Goal: Communication & Community: Answer question/provide support

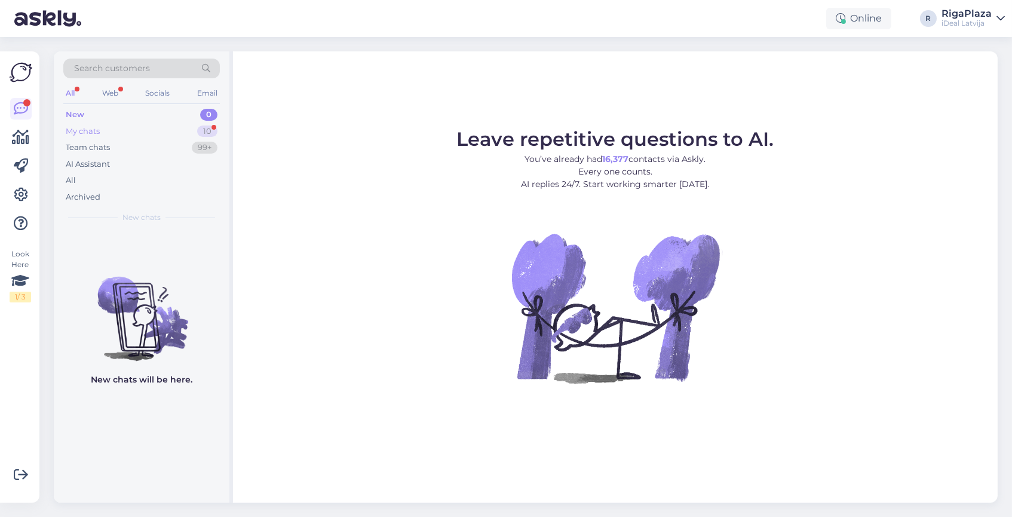
click at [182, 124] on div "My chats 10" at bounding box center [141, 131] width 157 height 17
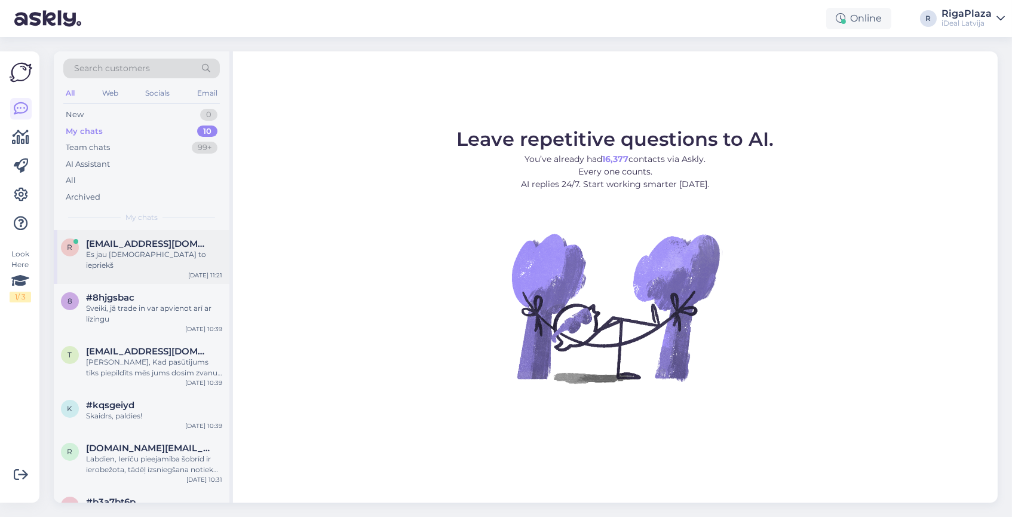
click at [128, 258] on div "r [EMAIL_ADDRESS][DOMAIN_NAME] Es jau pasūtīju to iepriekš [DATE] 11:21" at bounding box center [142, 257] width 176 height 54
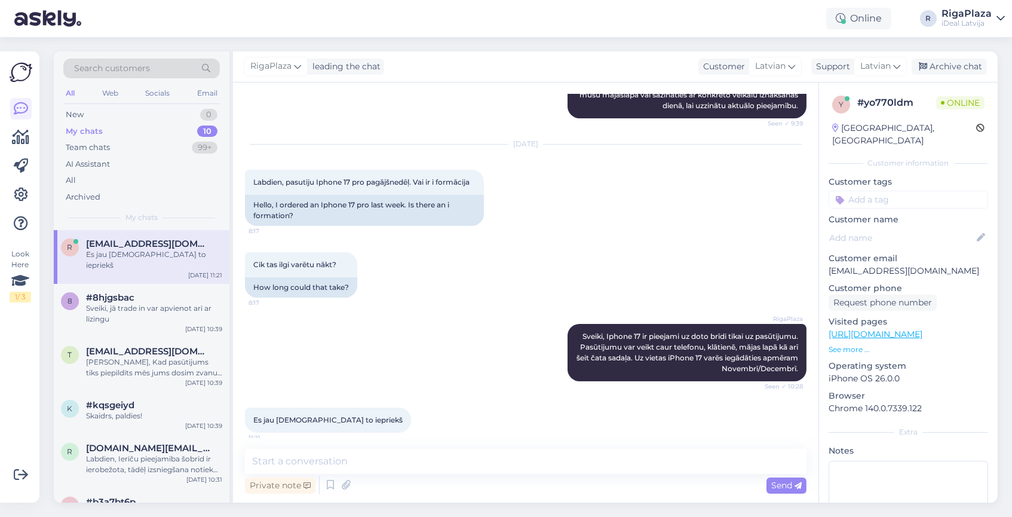
scroll to position [442, 0]
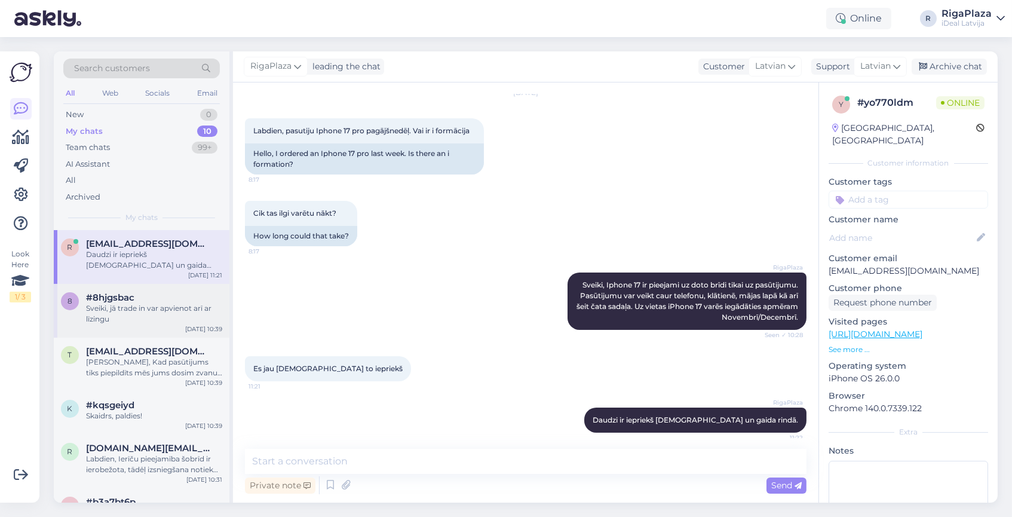
click at [129, 303] on div "Sveiki, jā trade in var apvienot arī ar līzingu" at bounding box center [154, 314] width 136 height 22
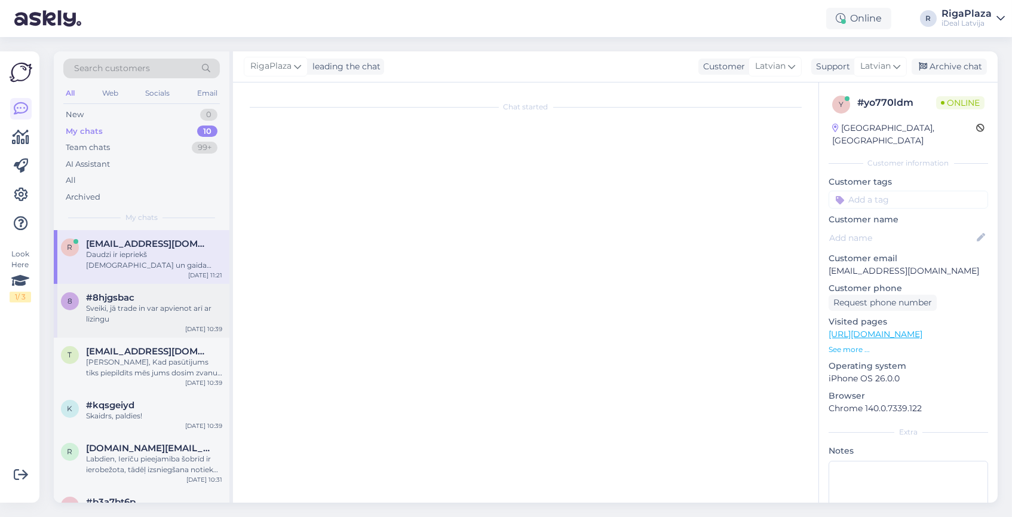
scroll to position [0, 0]
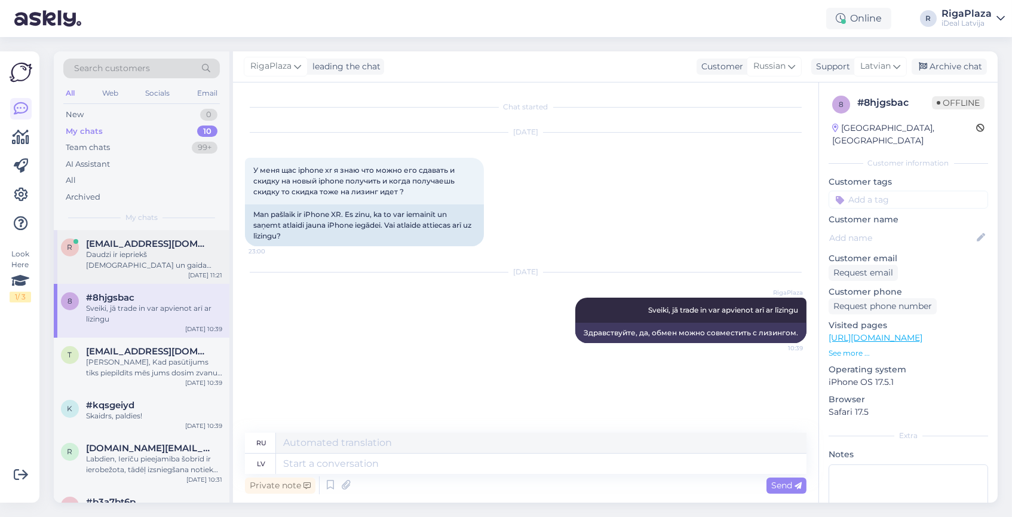
click at [169, 256] on div "Daudzi ir iepriekš [DEMOGRAPHIC_DATA] un gaida rindā." at bounding box center [154, 260] width 136 height 22
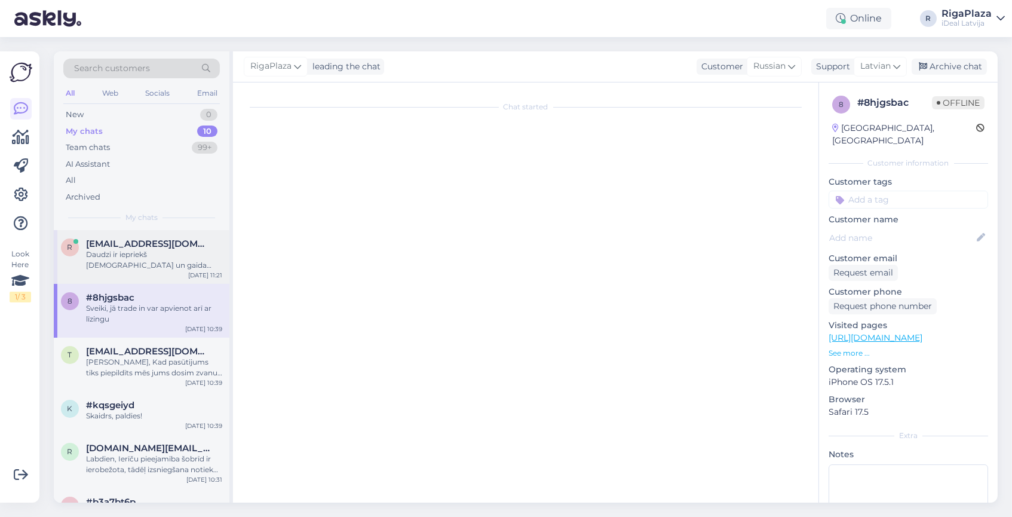
scroll to position [442, 0]
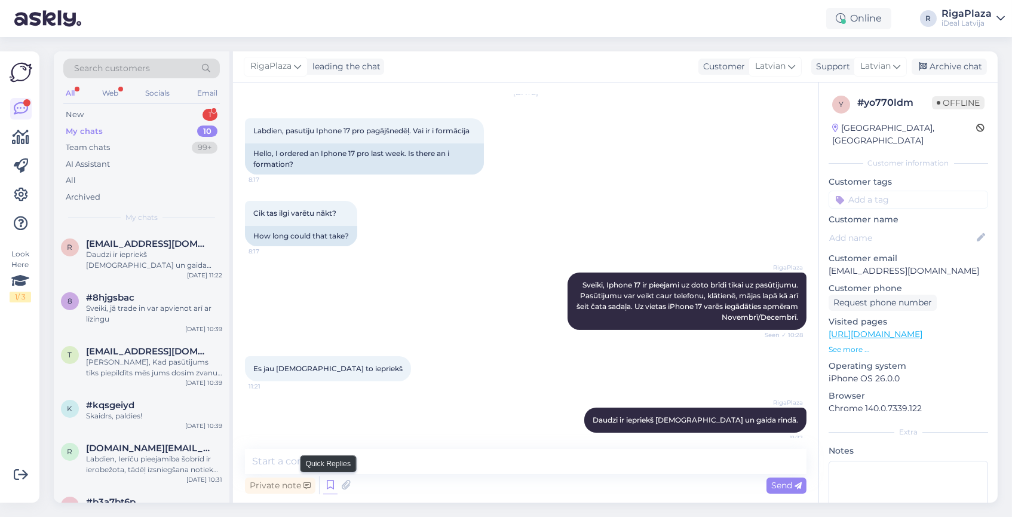
click at [326, 485] on icon at bounding box center [330, 485] width 14 height 18
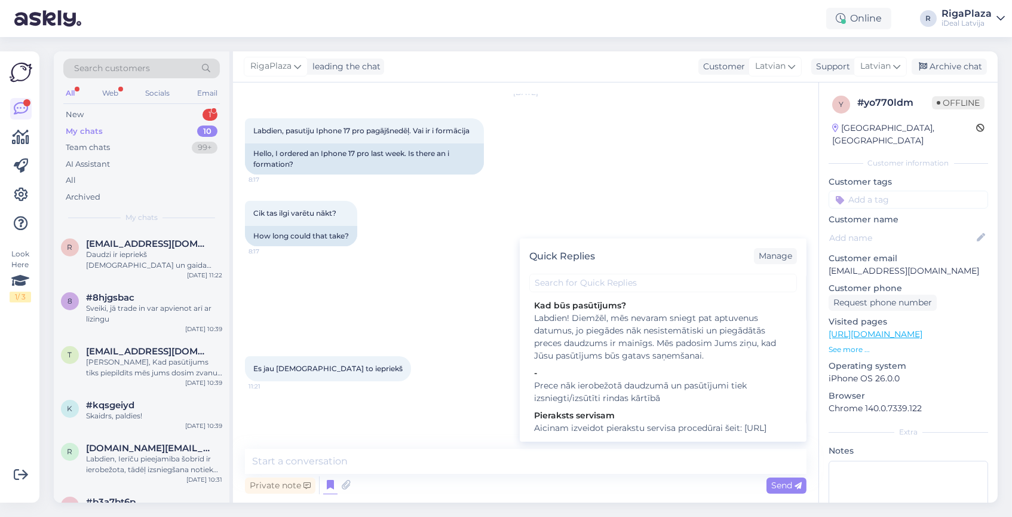
click at [393, 299] on div "RigaPlaza Sveiki, Iphone 17 ir pieejami uz doto brīdi tikai uz pasūtijumu. Pasū…" at bounding box center [526, 301] width 562 height 84
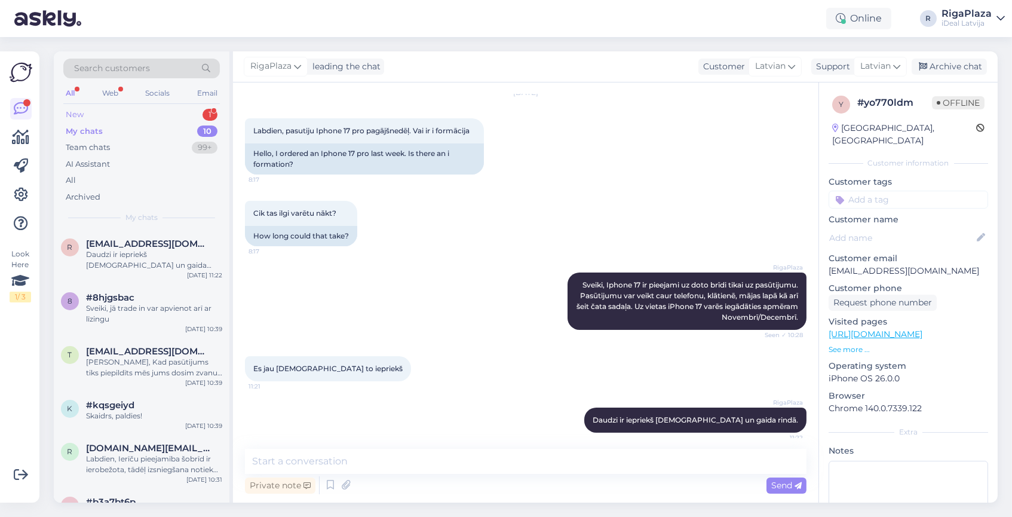
click at [124, 115] on div "New 1" at bounding box center [141, 114] width 157 height 17
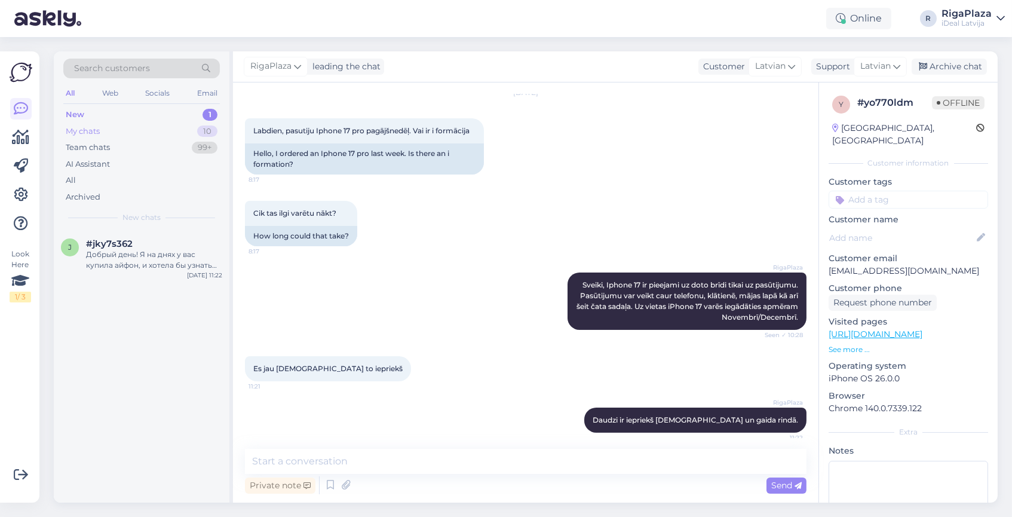
click at [93, 128] on div "My chats" at bounding box center [83, 131] width 34 height 12
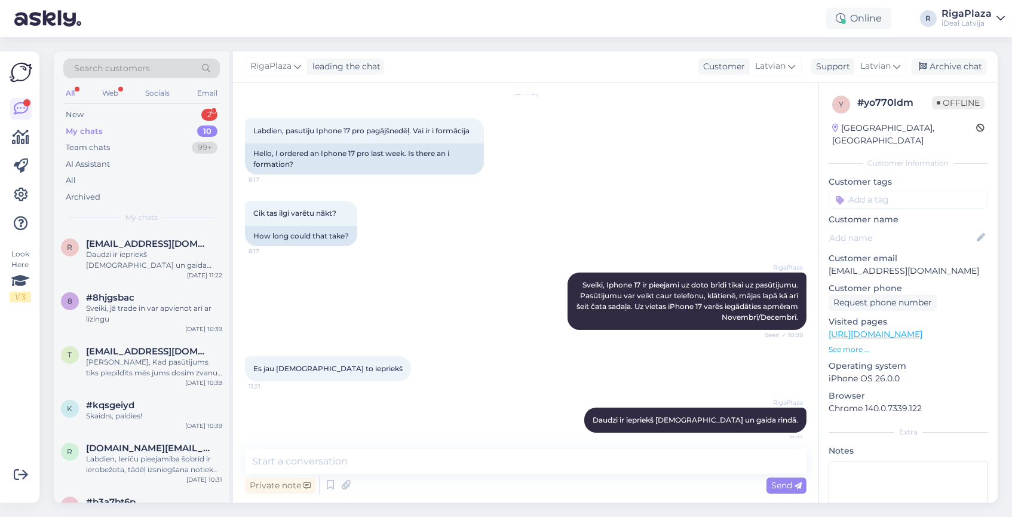
click at [102, 132] on div "My chats 10" at bounding box center [141, 131] width 157 height 17
click at [171, 124] on div "My chats 10" at bounding box center [141, 131] width 157 height 17
click at [161, 113] on div "New 2" at bounding box center [141, 114] width 157 height 17
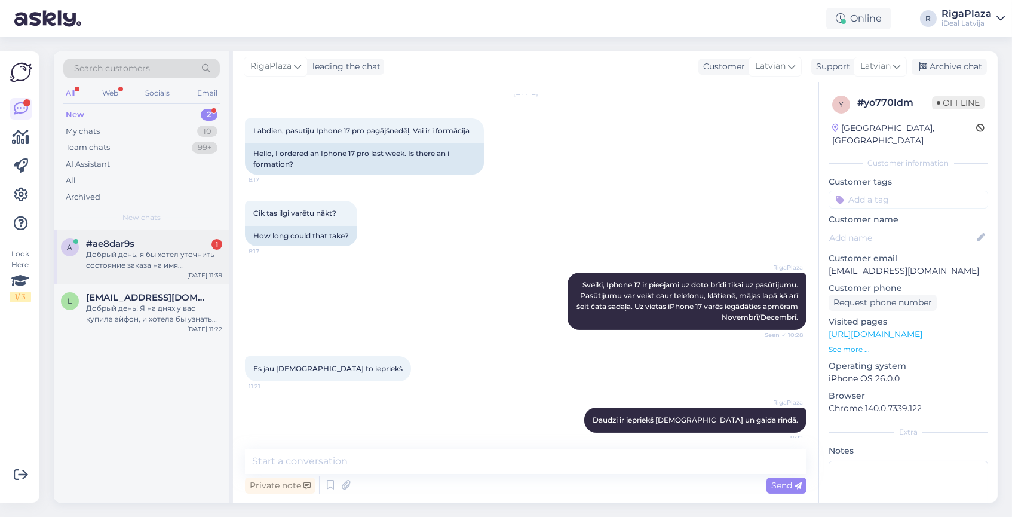
click at [117, 254] on div "Добрый день, я бы хотел уточнить состояние заказа на имя [PERSON_NAME]" at bounding box center [154, 260] width 136 height 22
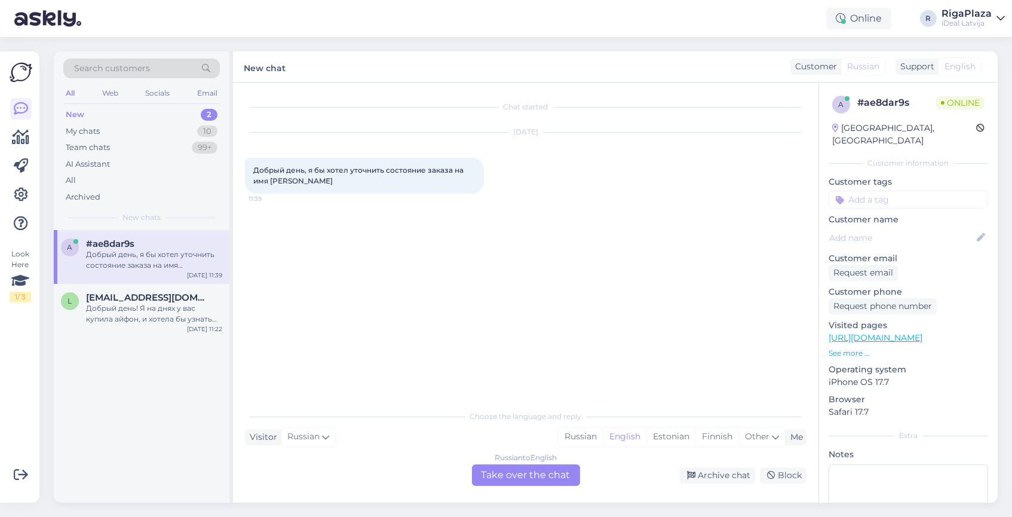
drag, startPoint x: 339, startPoint y: 180, endPoint x: 267, endPoint y: 179, distance: 71.7
click at [267, 179] on div "Добрый день, я бы хотел уточнить состояние заказа на имя [PERSON_NAME] 11:39" at bounding box center [364, 176] width 239 height 36
click at [271, 179] on span "Добрый день, я бы хотел уточнить состояние заказа на имя [PERSON_NAME]" at bounding box center [359, 176] width 212 height 20
drag, startPoint x: 271, startPoint y: 179, endPoint x: 337, endPoint y: 182, distance: 65.8
copy span "[PERSON_NAME] Paholenko"
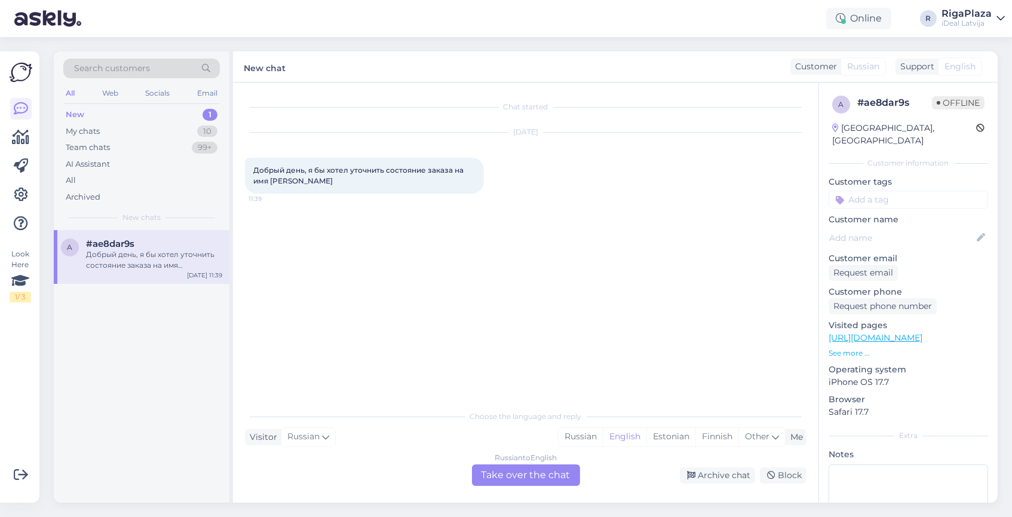
click at [496, 486] on div "Chat started [DATE] Добрый день, я бы хотел уточнить состояние заказа на имя [P…" at bounding box center [526, 292] width 586 height 420
click at [523, 473] on div "Russian to English Take over the chat" at bounding box center [526, 475] width 108 height 22
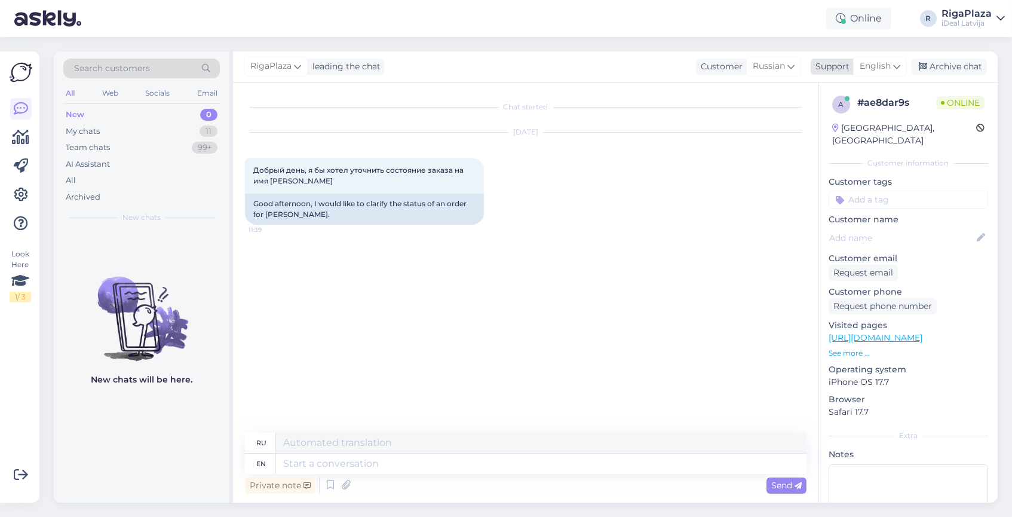
click at [899, 66] on icon at bounding box center [896, 66] width 7 height 13
type input "[GEOGRAPHIC_DATA]"
click at [841, 127] on link "Latvian" at bounding box center [858, 119] width 131 height 19
click at [582, 489] on div "Private note Send" at bounding box center [526, 485] width 562 height 23
click at [325, 486] on icon at bounding box center [330, 485] width 14 height 18
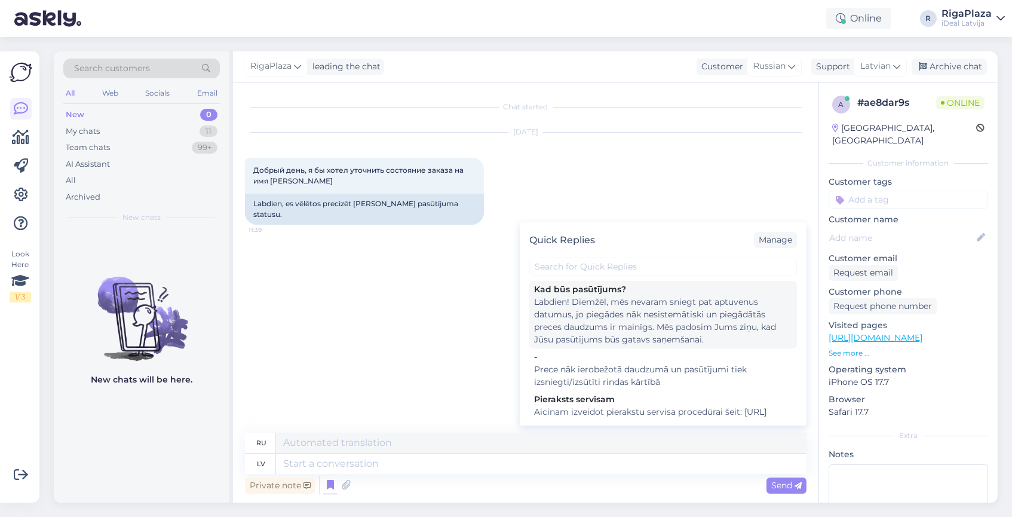
click at [593, 312] on div "Labdien! Diemžēl, mēs nevaram sniegt pat aptuvenus datumus, jo piegādes nāk nes…" at bounding box center [663, 321] width 258 height 50
type textarea "Здравствуйте! сожалению, мы не можем указать даже приблизительные даты, так как…"
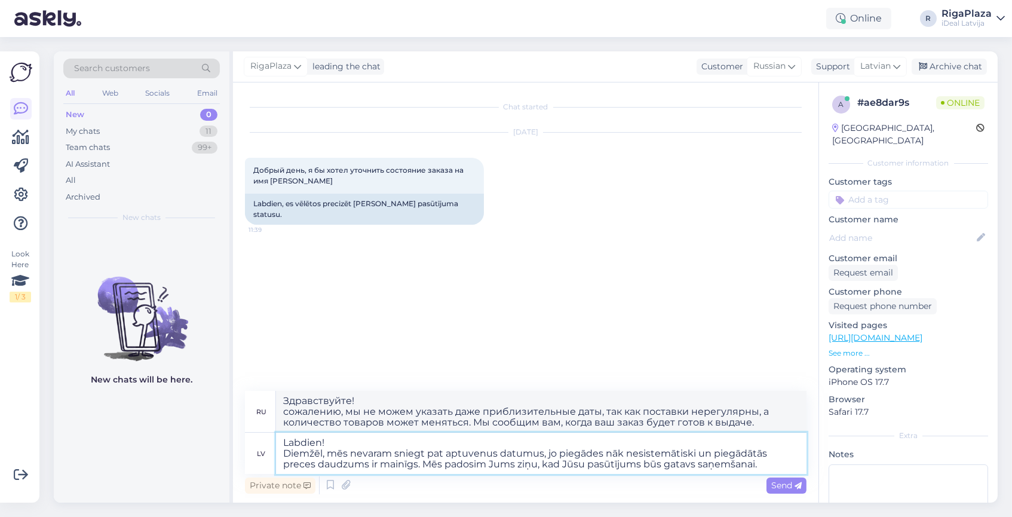
click at [764, 467] on textarea "Labdien! Diemžēl, mēs nevaram sniegt pat aptuvenus datumus, jo piegādes nāk nes…" at bounding box center [541, 453] width 531 height 41
click at [540, 453] on textarea "Labdien! Diemžēl, mēs nevaram sniegt pat aptuvenus datumus, jo piegādes nāk nes…" at bounding box center [541, 453] width 531 height 41
type textarea "Labdien! Diemžēl, mēs nevaram sniegt pat aptuvenus datumus par , jo piegādes nā…"
type textarea "Здравствуйте! сожалению, мы не можем указать даже приблизительные даты, посколь…"
type textarea "Labdien! Diemžēl, mēs nevaram sniegt pat aptuvenus datumus par p, jo piegādes n…"
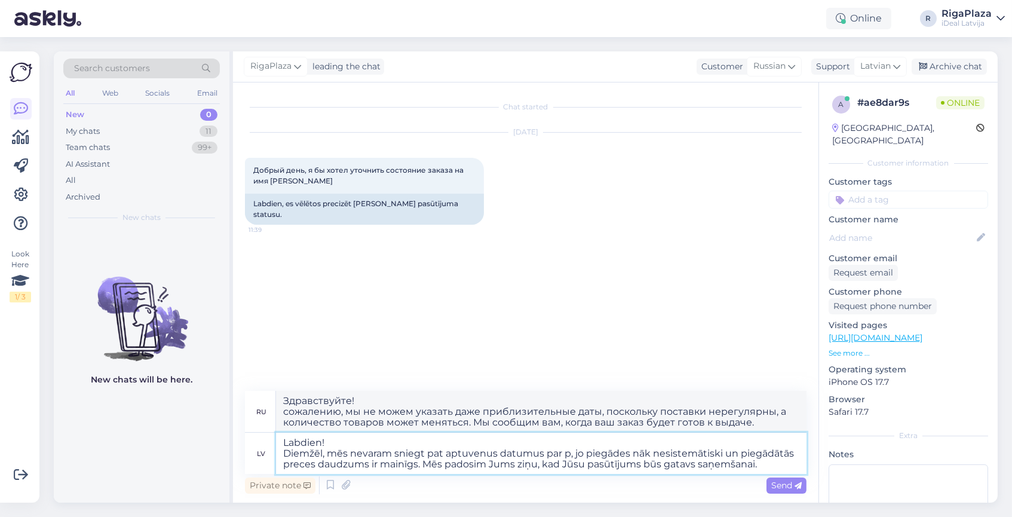
type textarea "Здравствуйте! сожалению, мы не можем указать даже приблизительные даты доставки…"
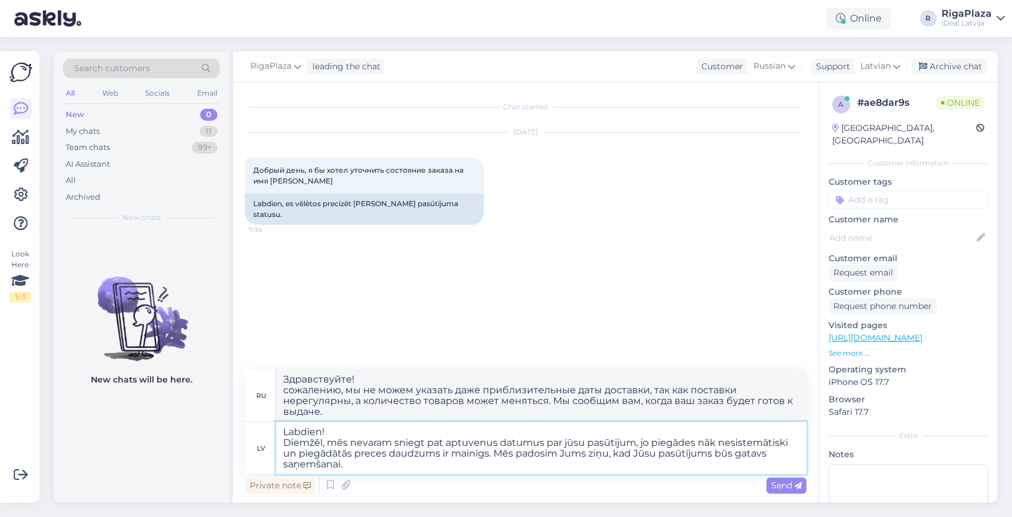
type textarea "Labdien! Diemžēl, mēs nevaram sniegt pat aptuvenus datumus par jūsu pasūtijumu,…"
type textarea "Здравствуйте! сожалению, мы не можем указать даже приблизительные даты доставки…"
click at [397, 465] on textarea "Labdien! Diemžēl, mēs nevaram sniegt pat aptuvenus datumus par jūsu pasūtijumu,…" at bounding box center [541, 448] width 531 height 52
click at [621, 463] on textarea "Labdien! Diemžēl, mēs nevaram sniegt pat aptuvenus datumus par jūsu pasūtijumu,…" at bounding box center [541, 448] width 531 height 52
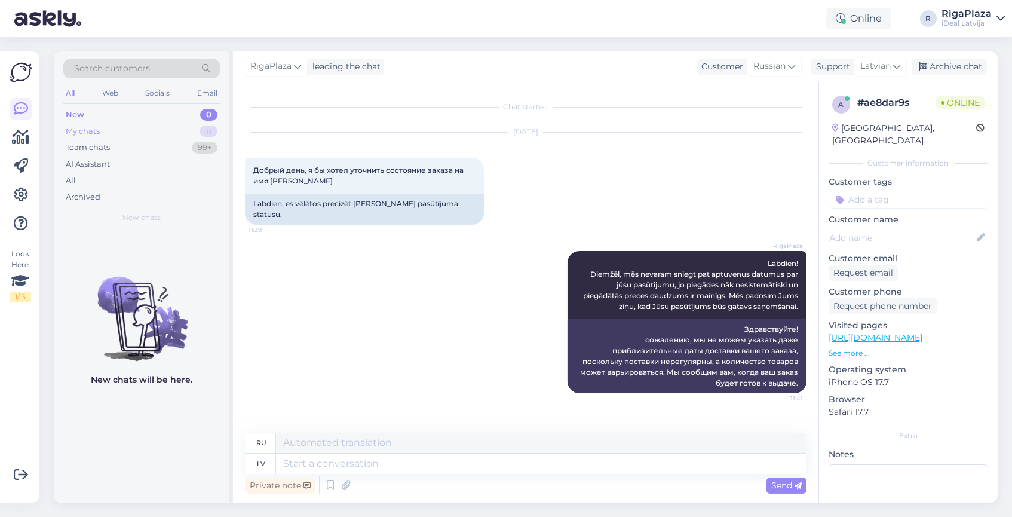
click at [131, 130] on div "My chats 11" at bounding box center [141, 131] width 157 height 17
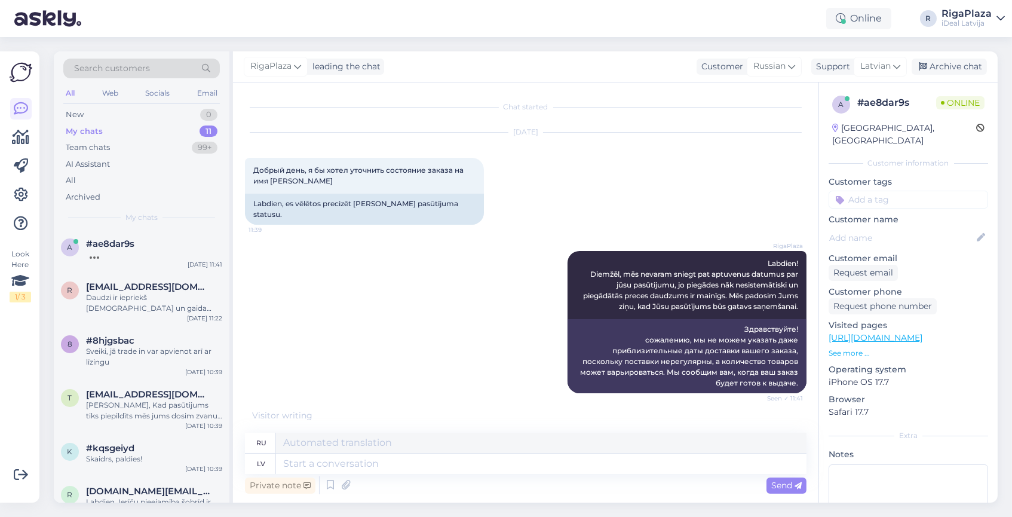
scroll to position [52, 0]
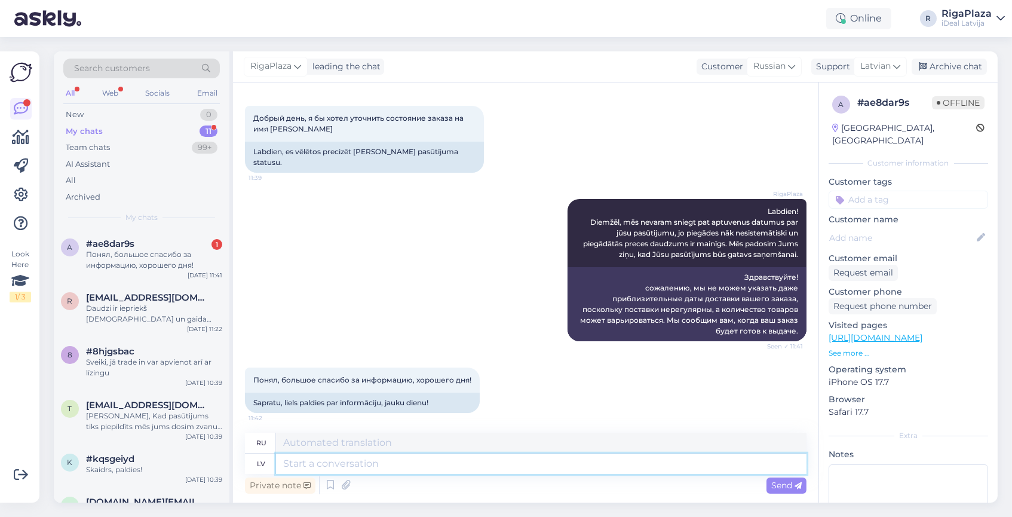
click at [348, 458] on textarea at bounding box center [541, 463] width 531 height 20
type textarea "Nav"
type textarea "Никто"
type textarea "Nav par k"
type textarea "Не для"
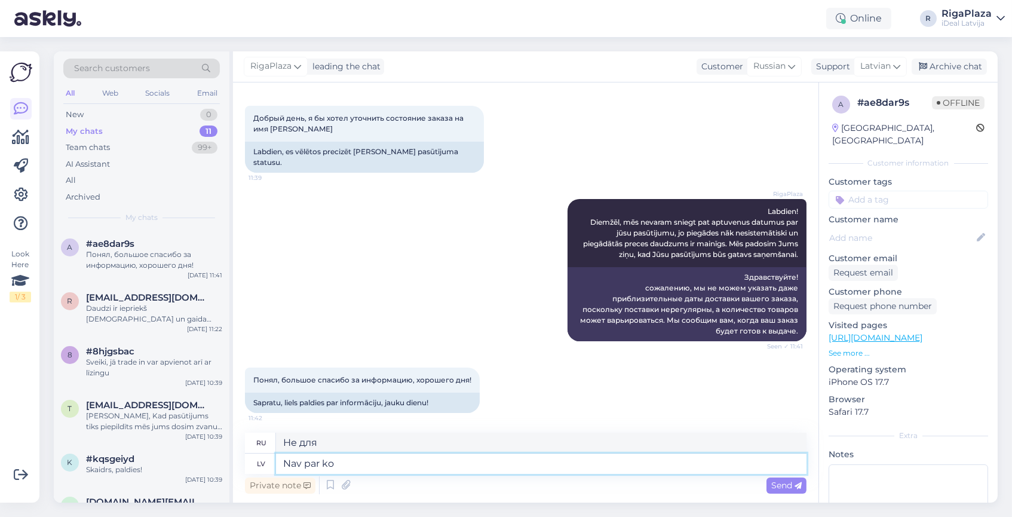
type textarea "Nav par ko"
type textarea "Нечего делать"
type textarea "Nav par [PERSON_NAME],"
type textarea "Все нормально,"
type textarea "Nav par ko, Jums a"
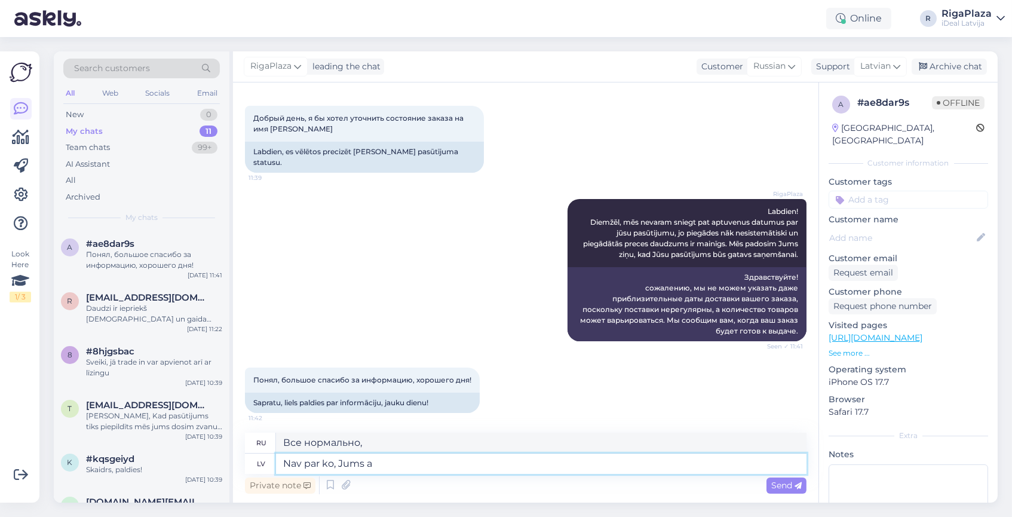
type textarea "Пожалуйста."
type textarea "Nav par [PERSON_NAME],"
type textarea "Все нормально,"
type textarea "Nav par ko, jums ar"
type textarea "Пожалуйста."
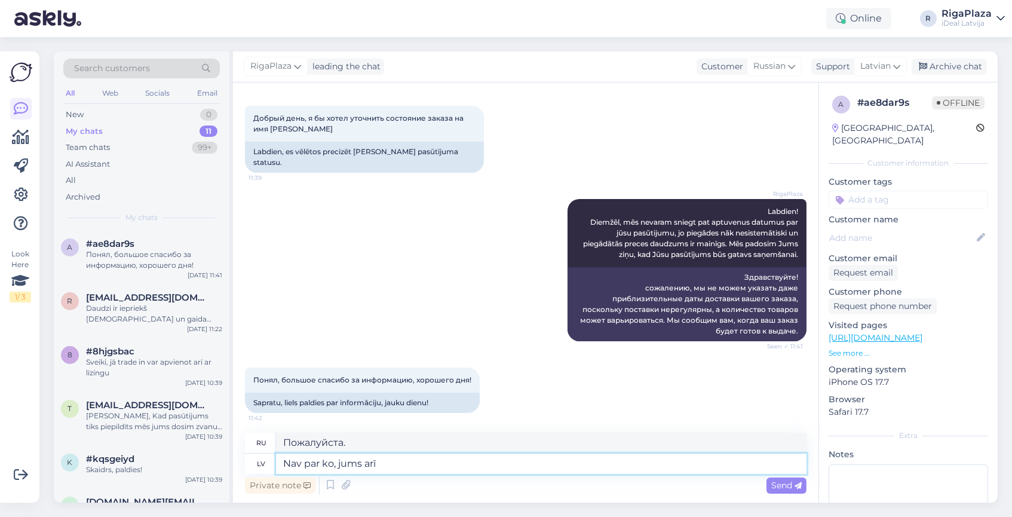
type textarea "Nav par ko, jums arī j"
type textarea "Пожалуйста, и вы тоже."
type textarea "Nav par ko, jums arī jauku dioe"
type textarea "Без проблем, вам тоже приятно."
type textarea "Nav par ko, jums arī jauku dioenu"
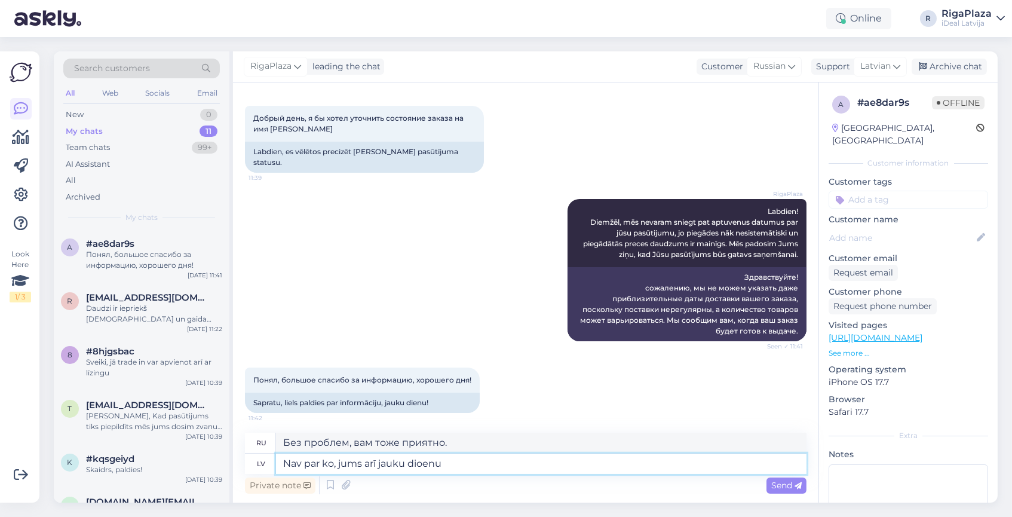
type textarea "Без проблем, желаю вам хорошего дня."
type textarea "Nav par ko, jums arī jauku dienu"
type textarea "Никаких проблем, желаю вам хорошего дня."
type textarea "Nav par ko, jums arī jauku dienu!"
type textarea "Никаких проблем, желаю вам хорошего дня!"
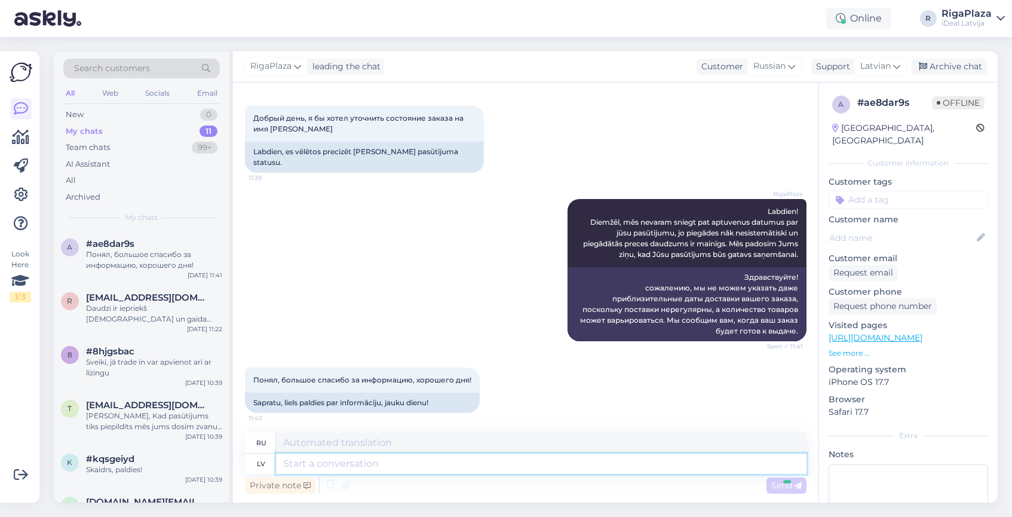
scroll to position [122, 0]
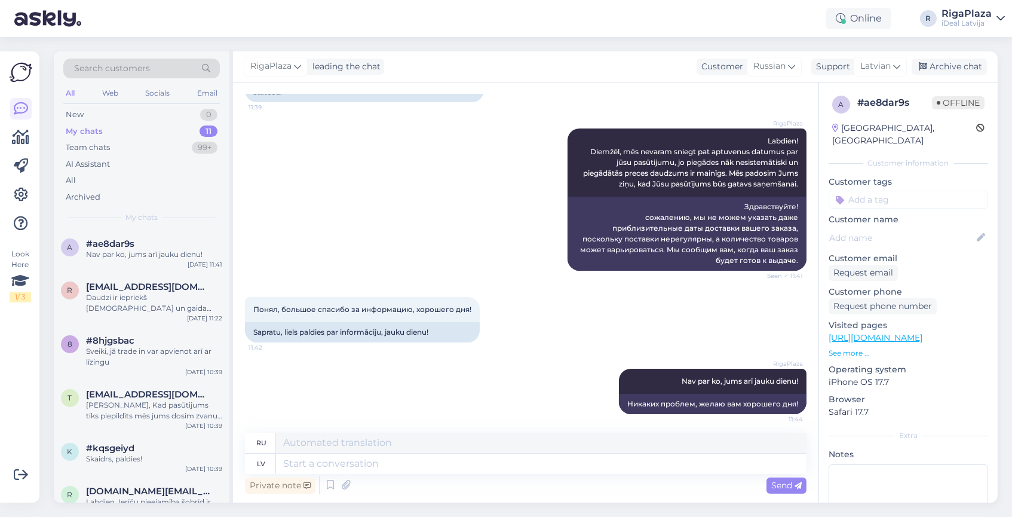
click at [164, 134] on div "My chats 11" at bounding box center [141, 131] width 157 height 17
click at [445, 165] on div "RigaPlaza Labdien! Diemžēl, mēs nevaram sniegt pat aptuvenus datumus par jūsu p…" at bounding box center [526, 199] width 562 height 168
click at [412, 160] on div "RigaPlaza Labdien! Diemžēl, mēs nevaram sniegt pat aptuvenus datumus par jūsu p…" at bounding box center [526, 199] width 562 height 168
click at [413, 184] on div "RigaPlaza Labdien! Diemžēl, mēs nevaram sniegt pat aptuvenus datumus par jūsu p…" at bounding box center [526, 199] width 562 height 168
click at [353, 180] on div "RigaPlaza Labdien! Diemžēl, mēs nevaram sniegt pat aptuvenus datumus par jūsu p…" at bounding box center [526, 199] width 562 height 168
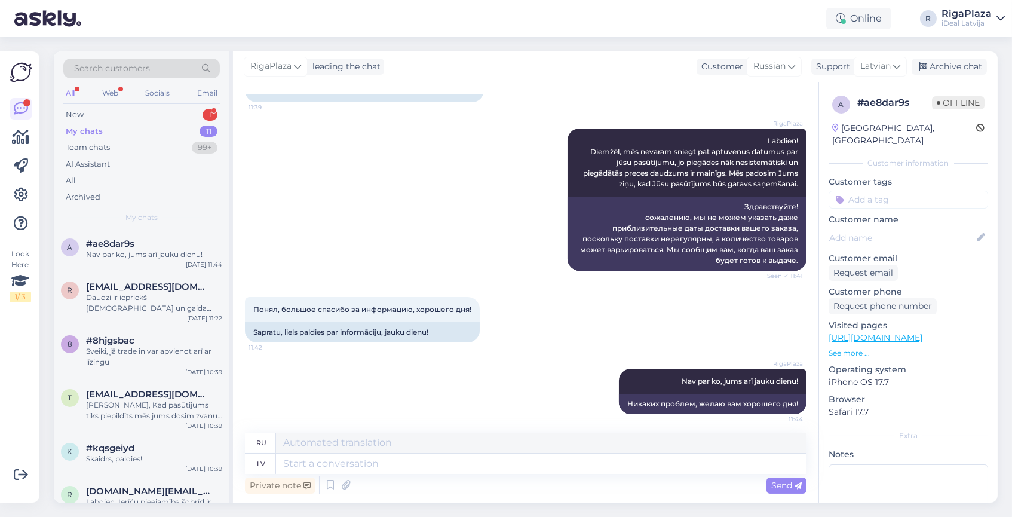
click at [465, 209] on div "RigaPlaza Labdien! Diemžēl, mēs nevaram sniegt pat aptuvenus datumus par jūsu p…" at bounding box center [526, 199] width 562 height 168
click at [327, 179] on div "RigaPlaza Labdien! Diemžēl, mēs nevaram sniegt pat aptuvenus datumus par jūsu p…" at bounding box center [526, 199] width 562 height 168
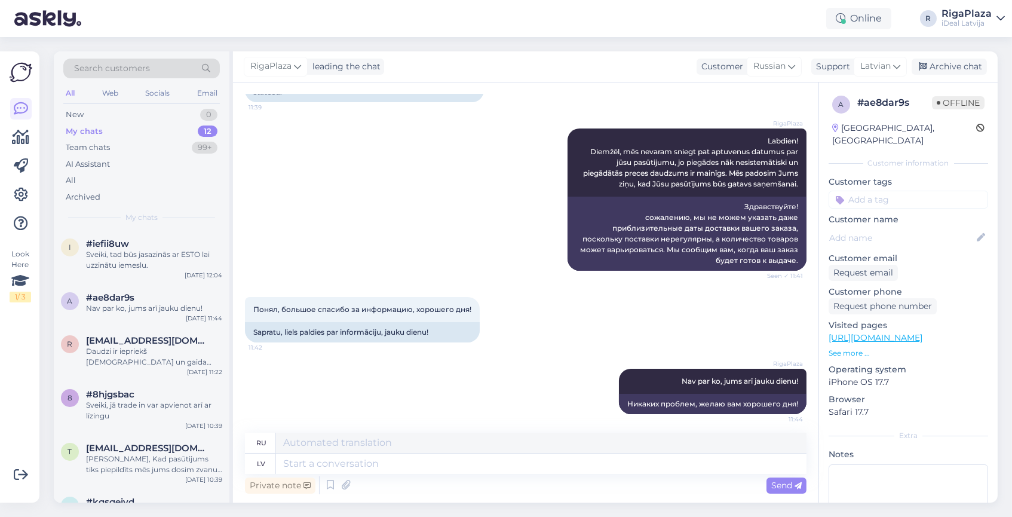
click at [157, 131] on div "My chats 12" at bounding box center [141, 131] width 157 height 17
